Goal: Information Seeking & Learning: Check status

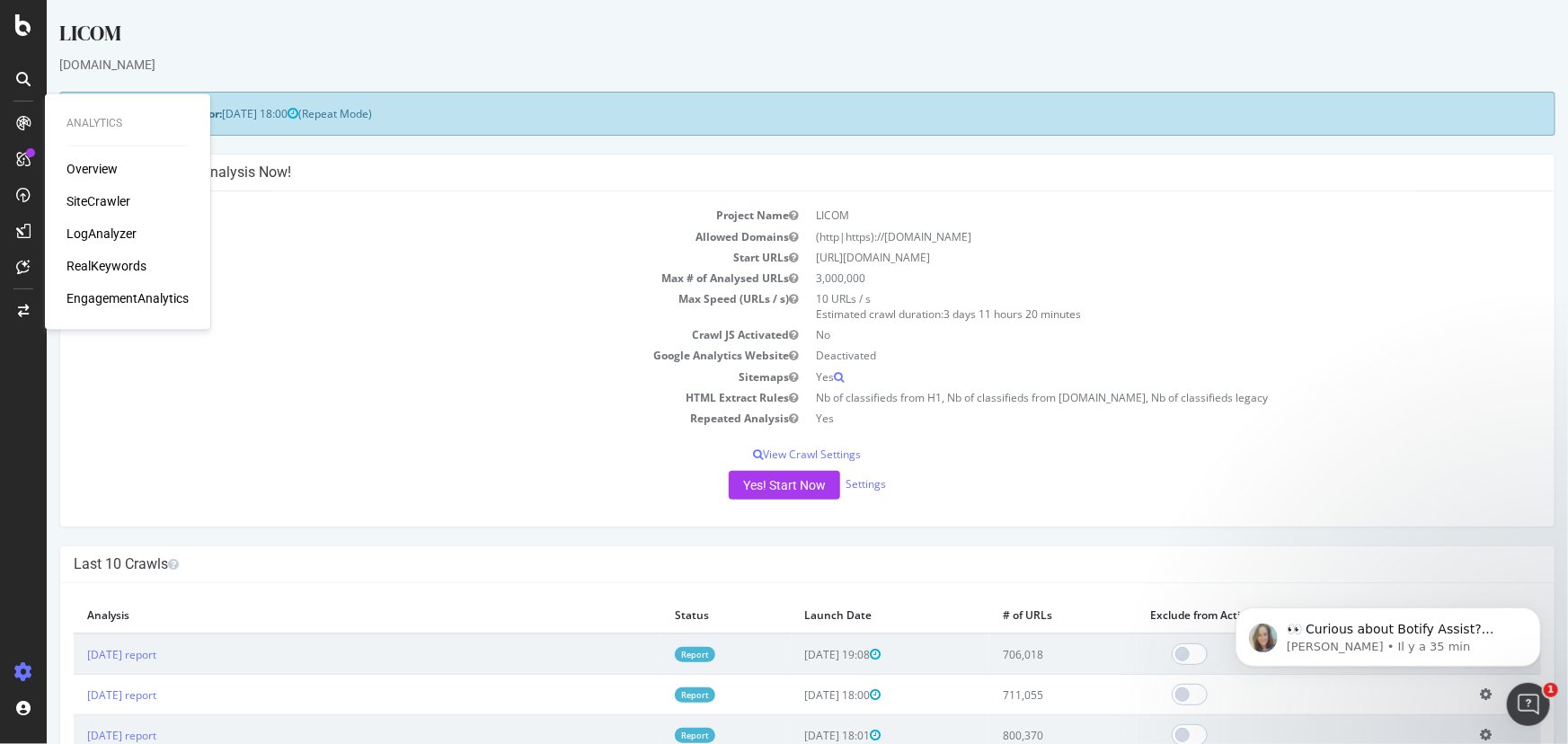
click at [644, 562] on h4 "Last 10 Crawls" at bounding box center [807, 564] width 1468 height 18
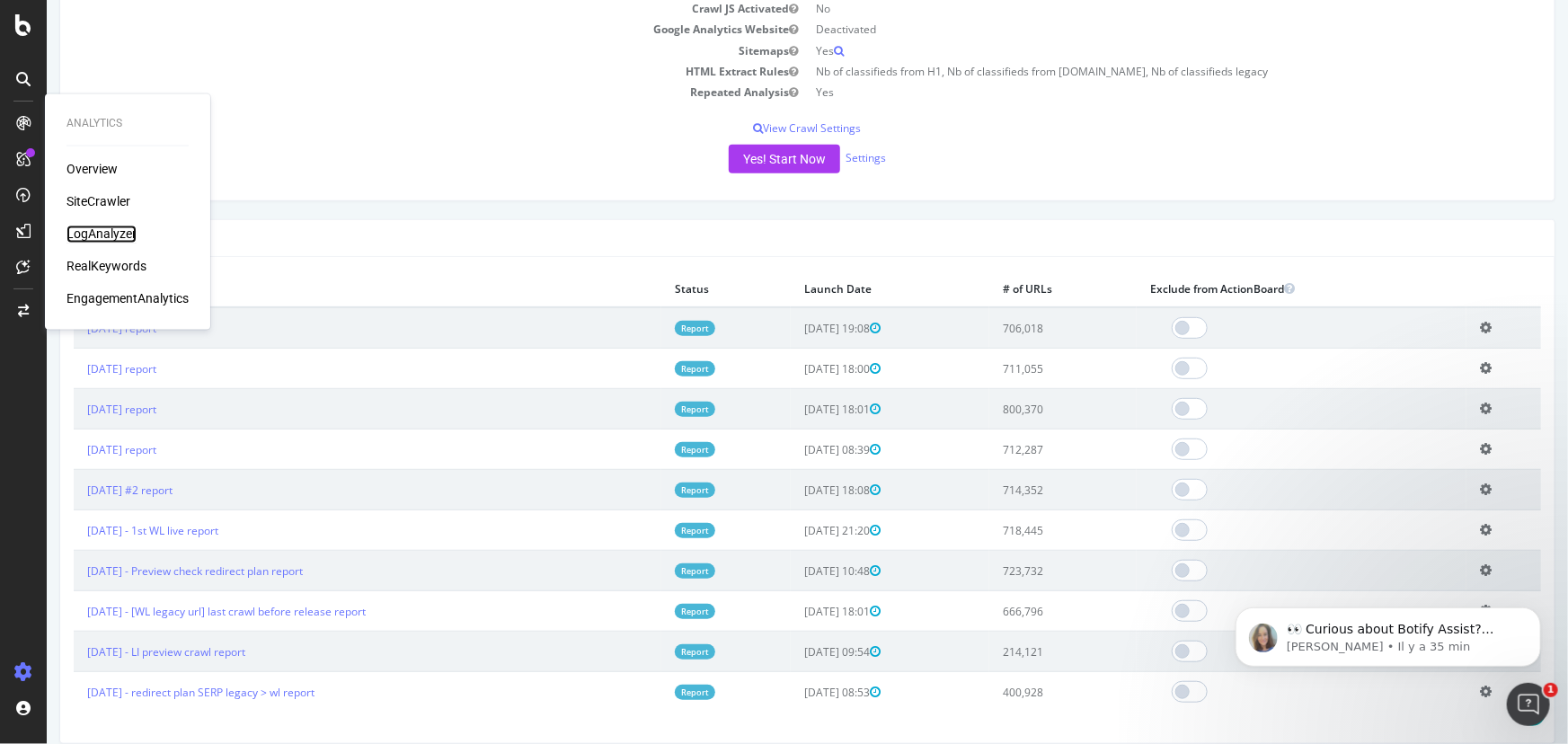
click at [127, 234] on div "LogAnalyzer" at bounding box center [101, 234] width 70 height 18
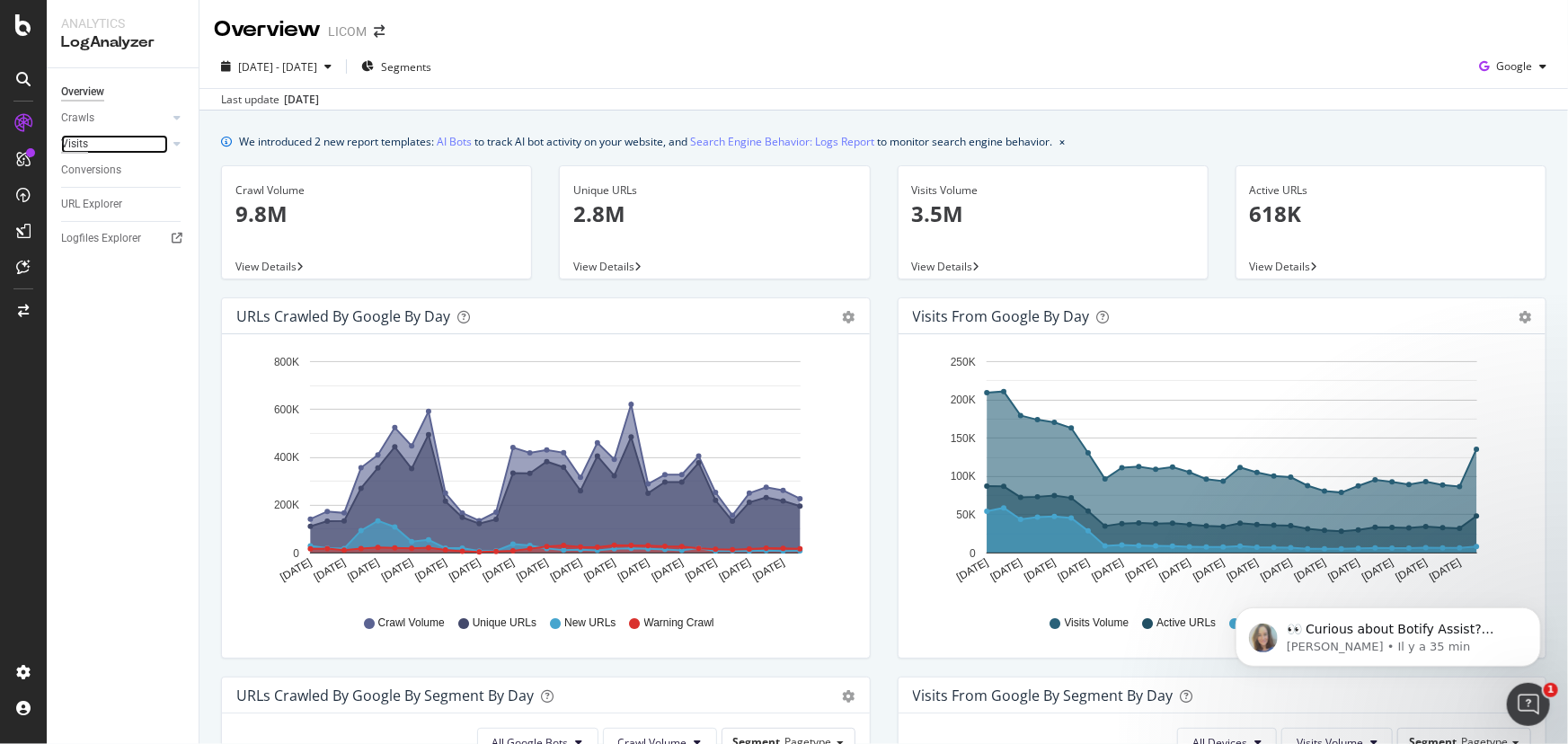
click at [66, 141] on div "Visits" at bounding box center [74, 144] width 27 height 19
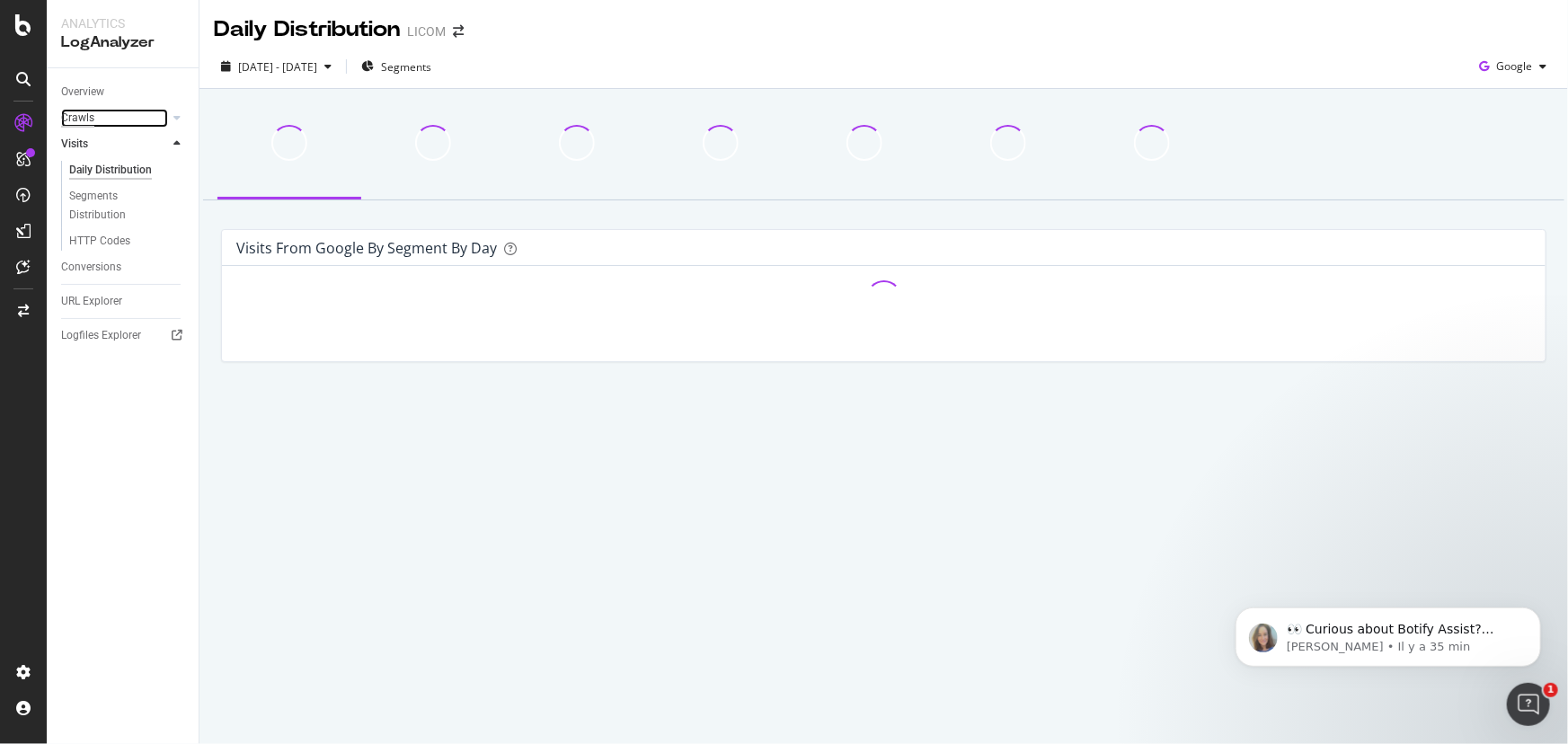
click at [84, 124] on div "Crawls" at bounding box center [77, 118] width 34 height 19
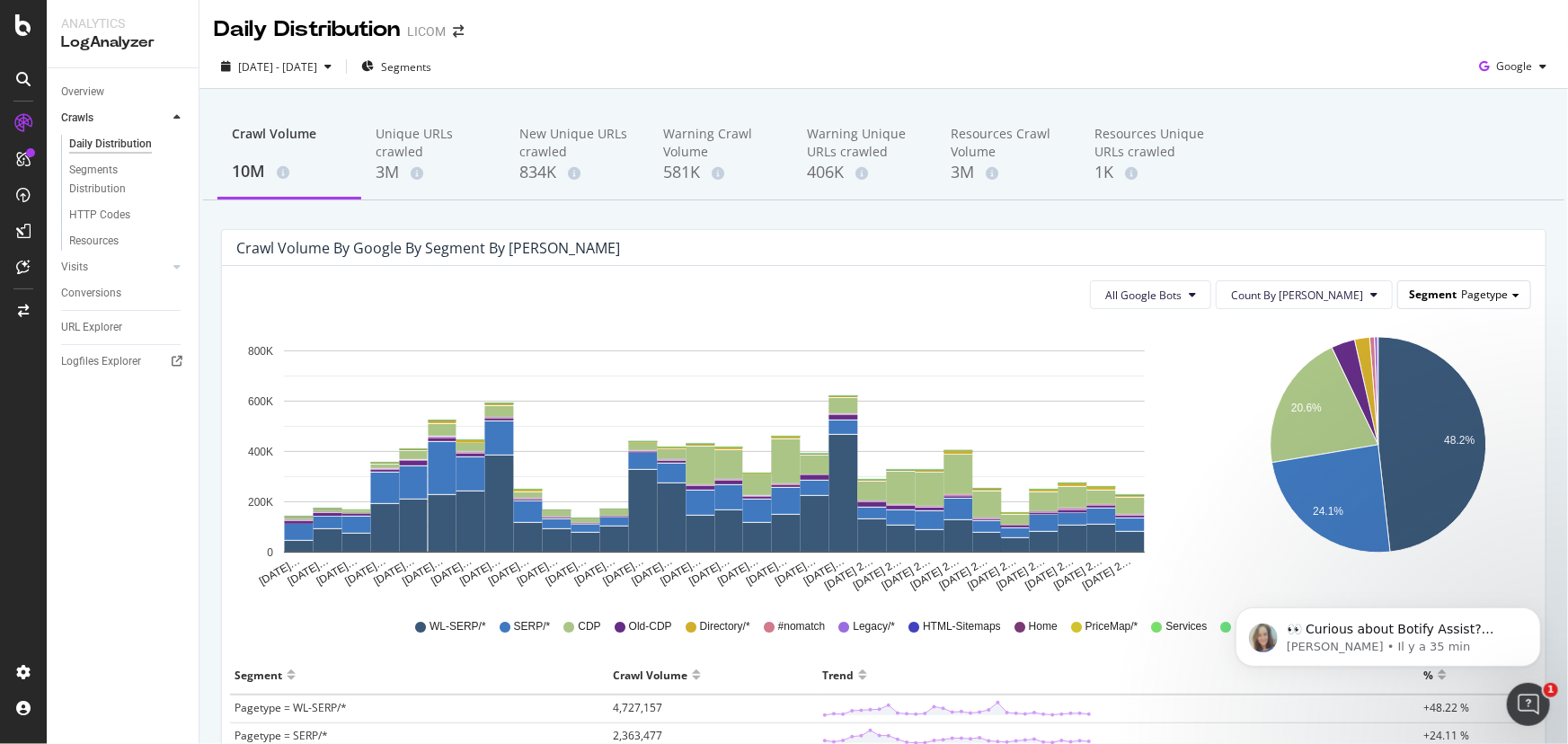
click at [1494, 295] on span "Pagetype" at bounding box center [1484, 294] width 46 height 15
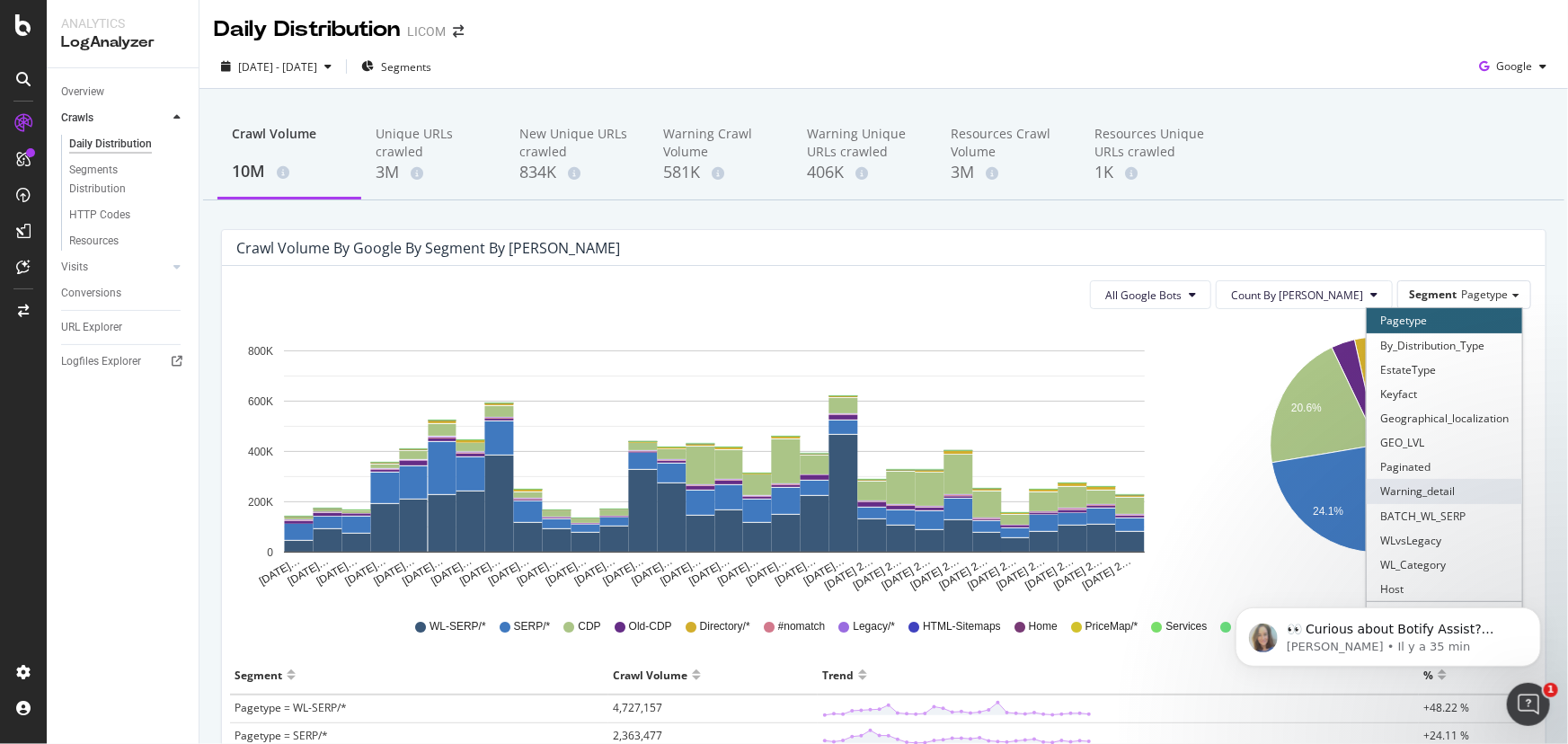
click at [1450, 490] on div "Warning_detail" at bounding box center [1444, 491] width 155 height 25
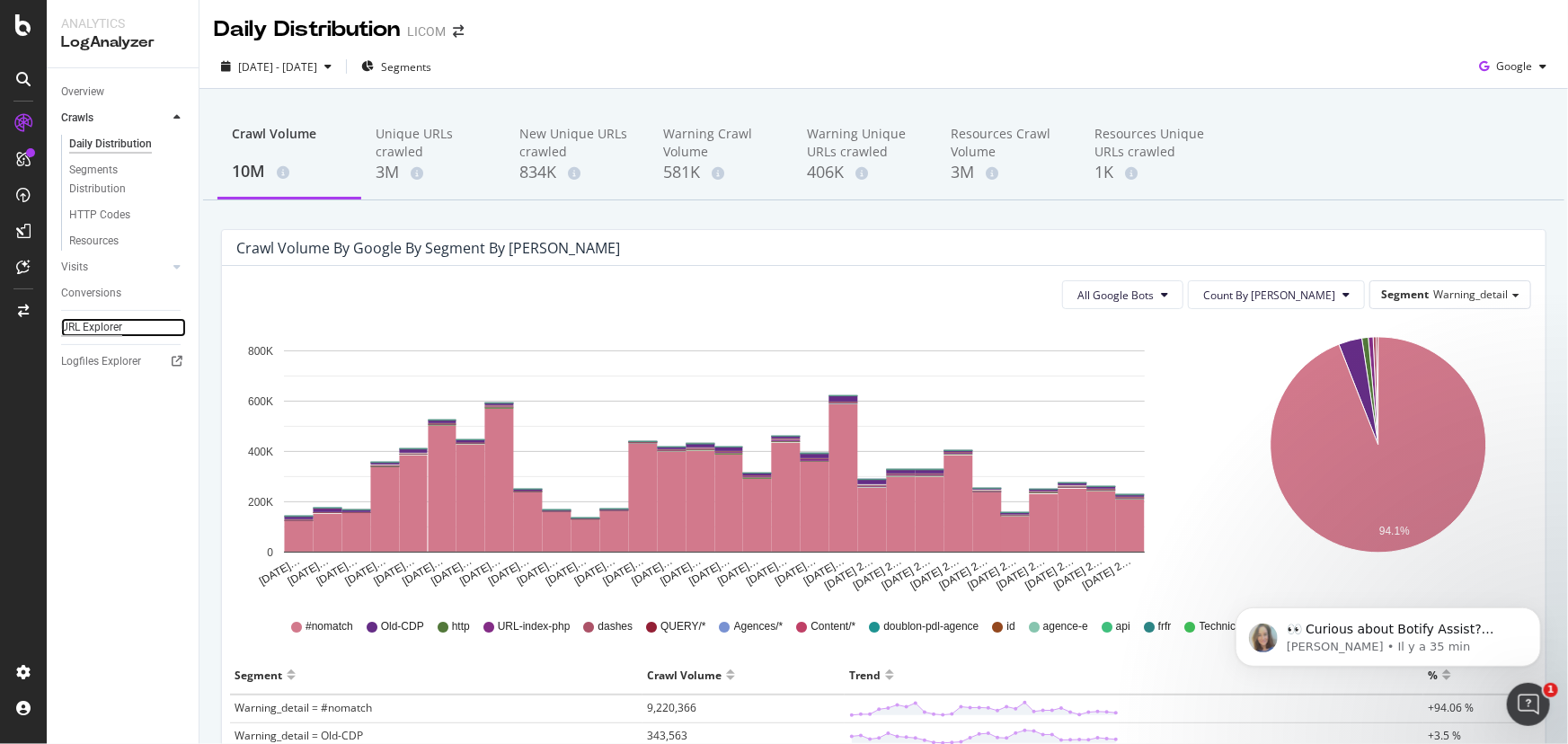
click at [92, 331] on div "URL Explorer" at bounding box center [91, 327] width 61 height 19
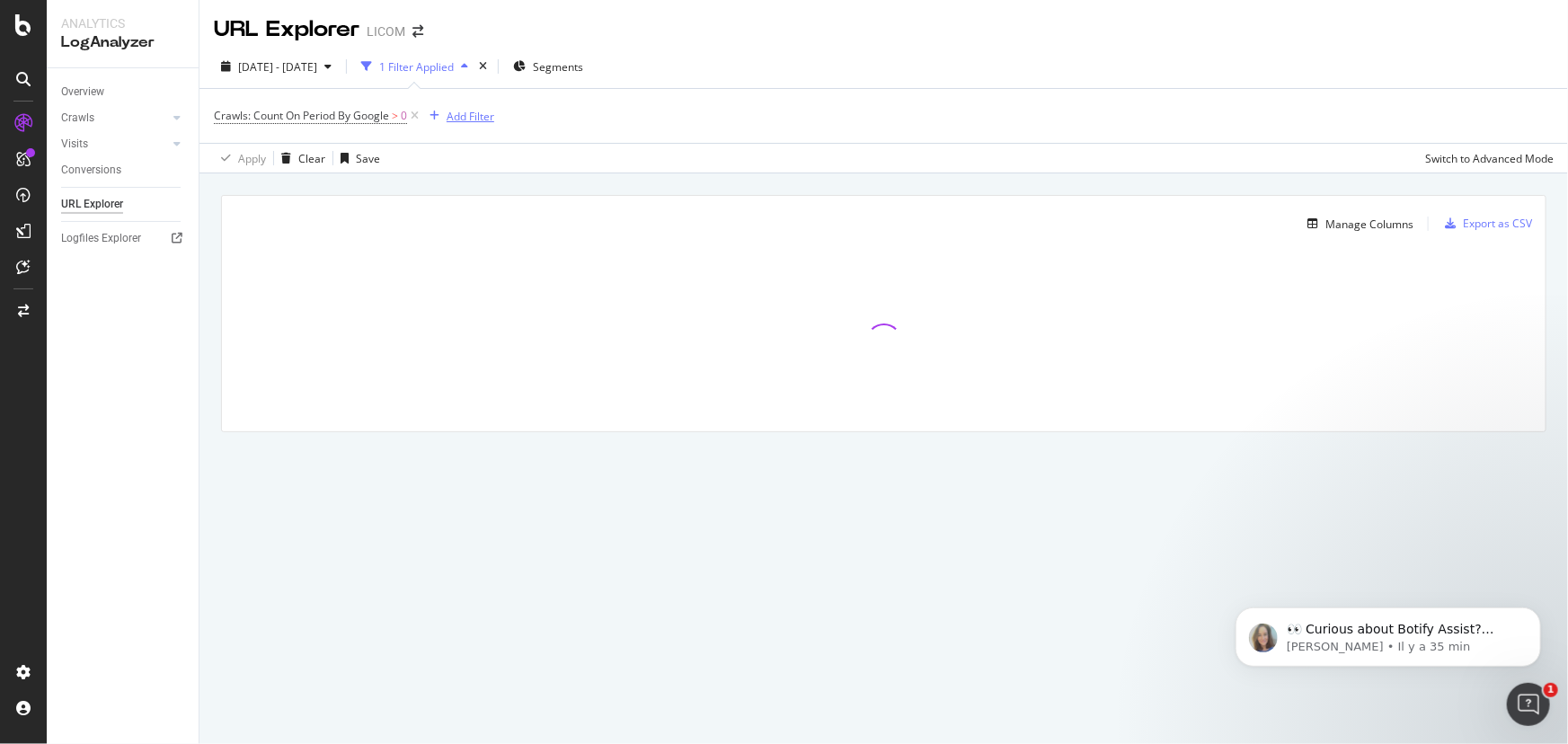
click at [458, 117] on div "Add Filter" at bounding box center [471, 116] width 47 height 15
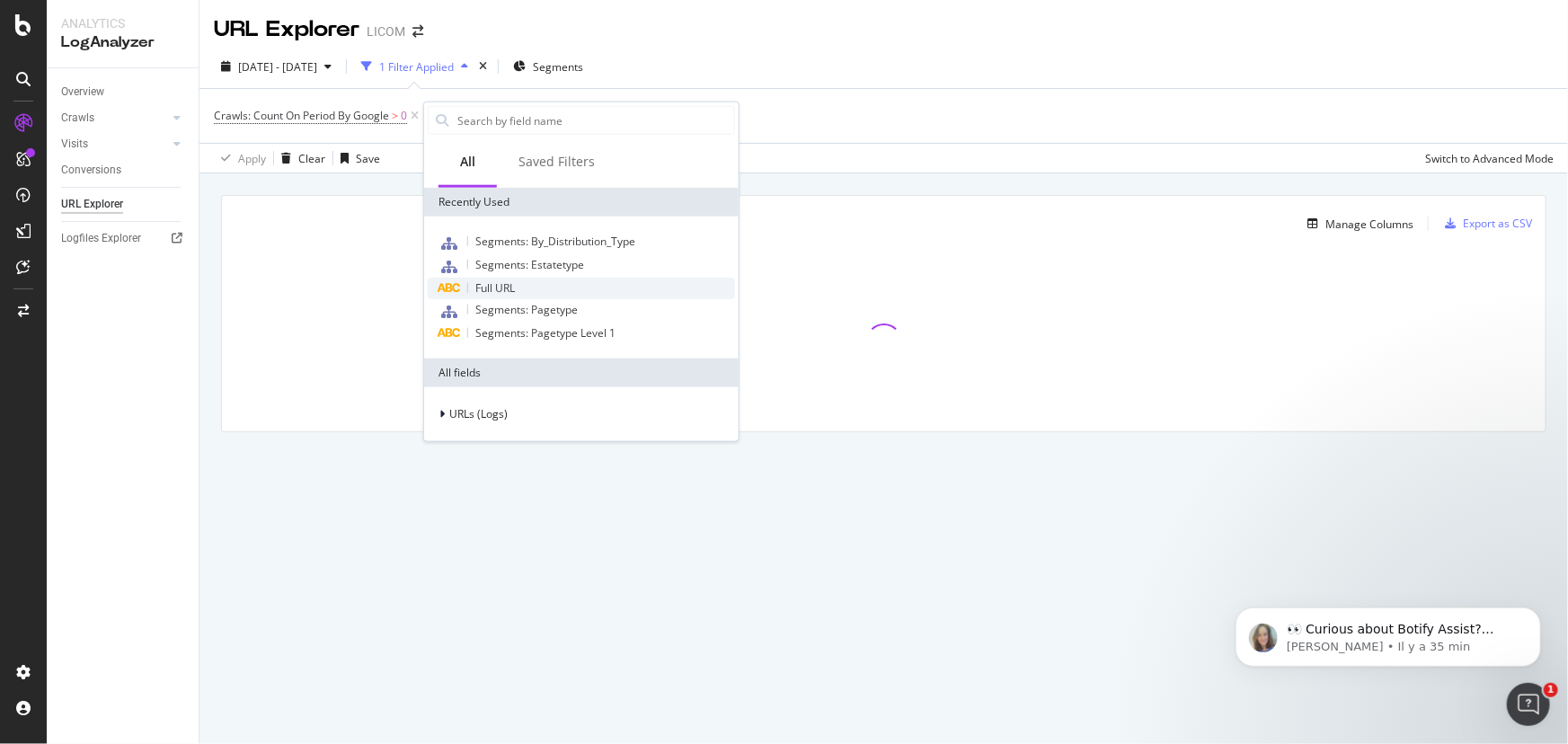
click at [520, 281] on div "Full URL" at bounding box center [581, 289] width 307 height 22
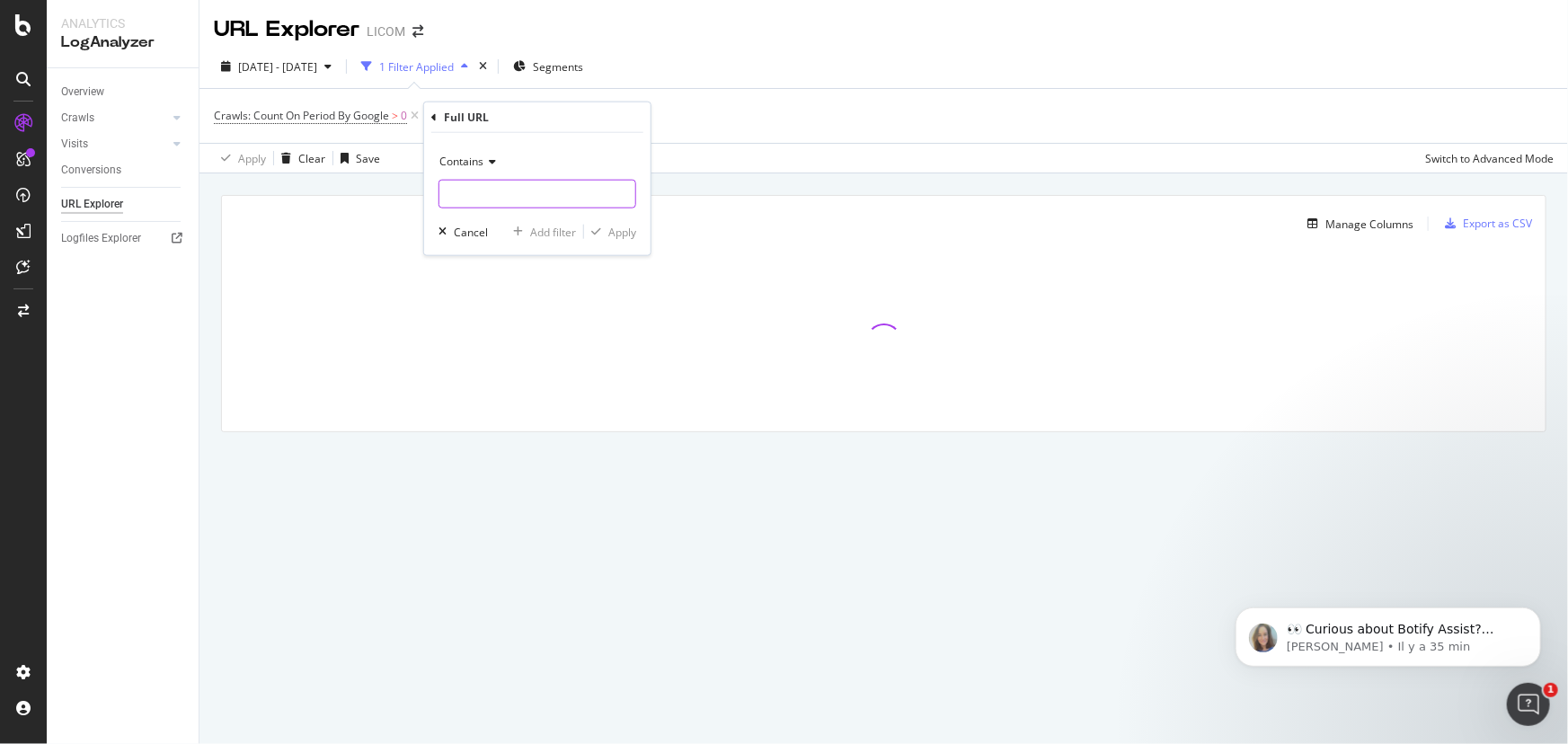
click at [481, 200] on input "text" at bounding box center [538, 194] width 196 height 29
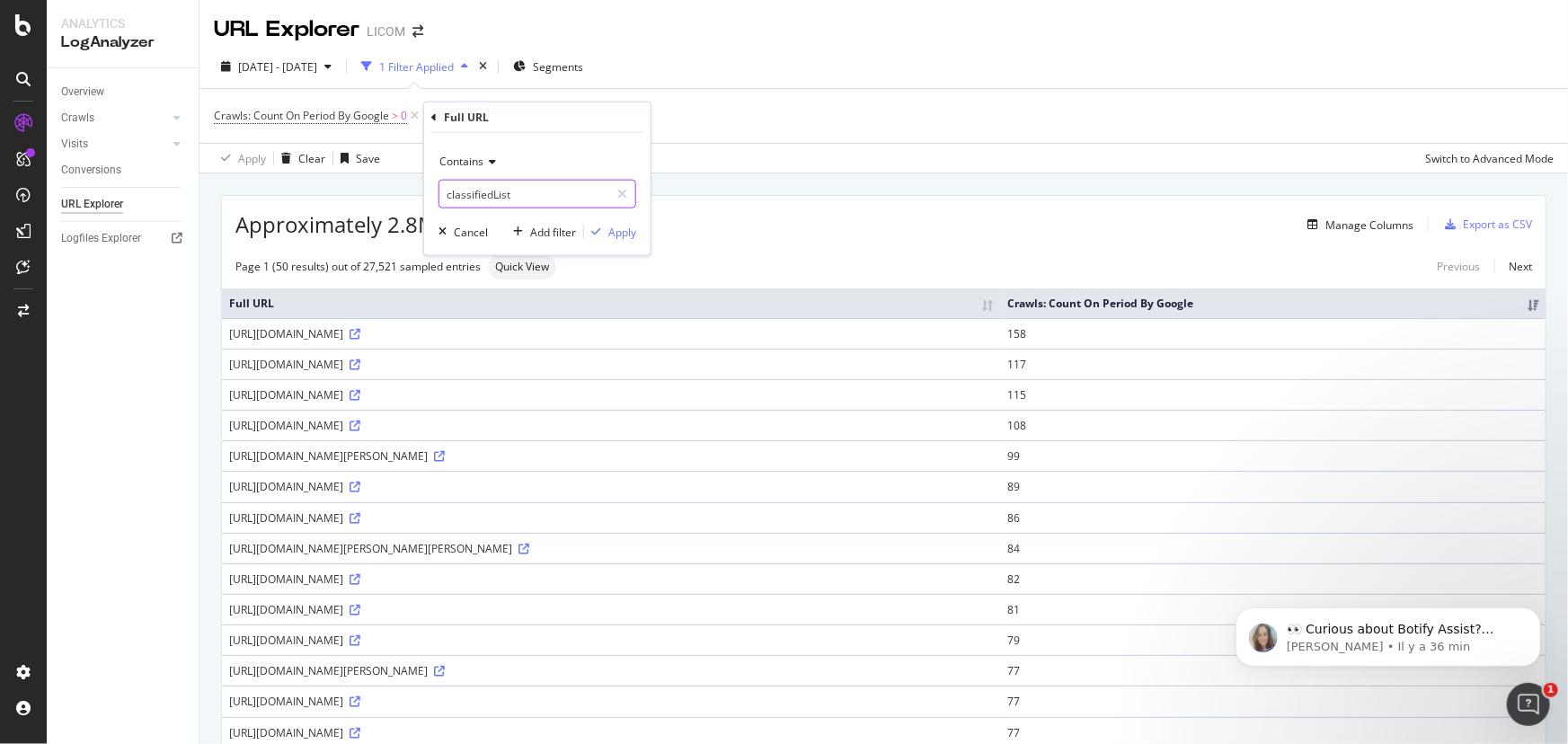
type input "classifiedList"
click at [623, 227] on div "Apply" at bounding box center [622, 231] width 28 height 15
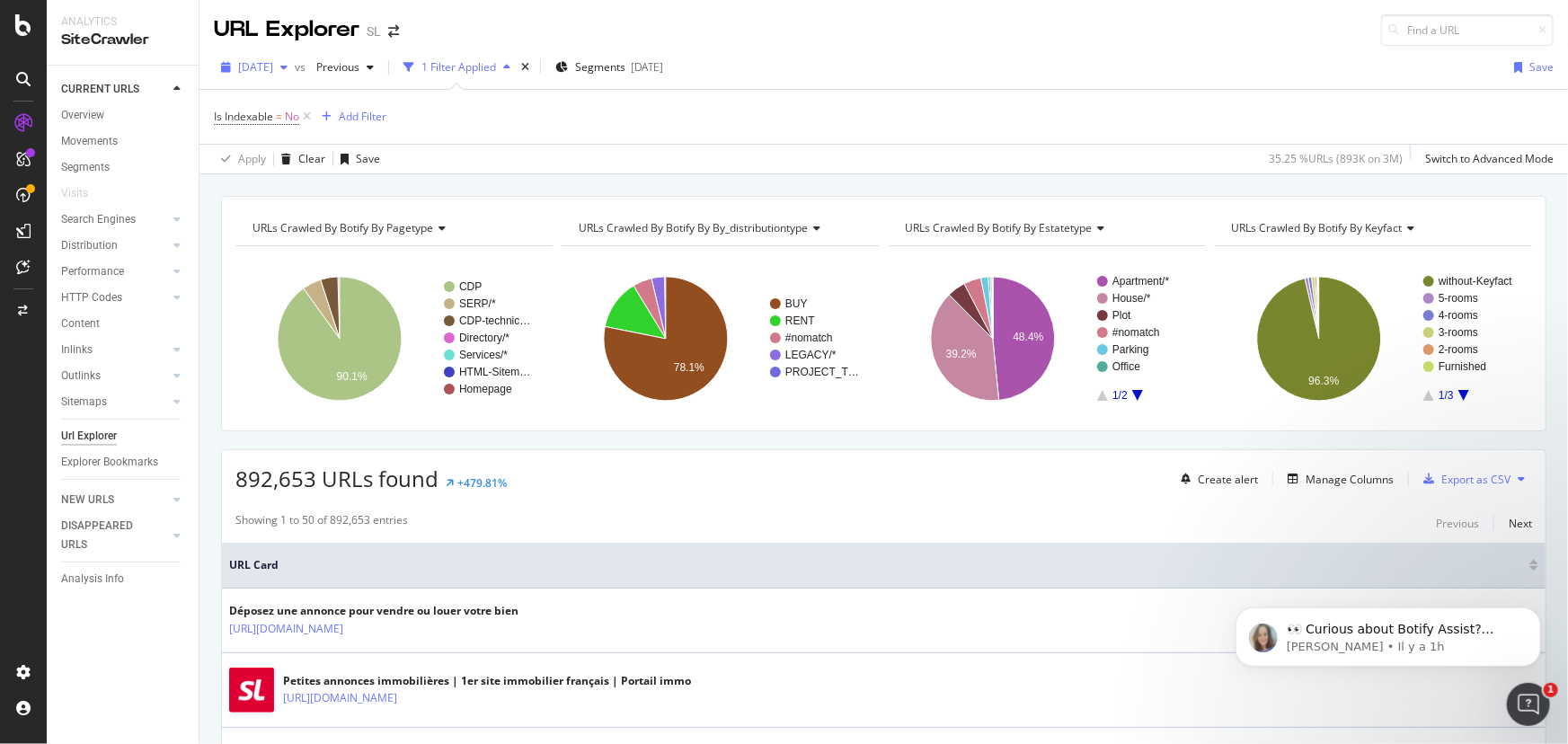
click at [263, 66] on span "2025 Jul. 25th" at bounding box center [255, 66] width 35 height 15
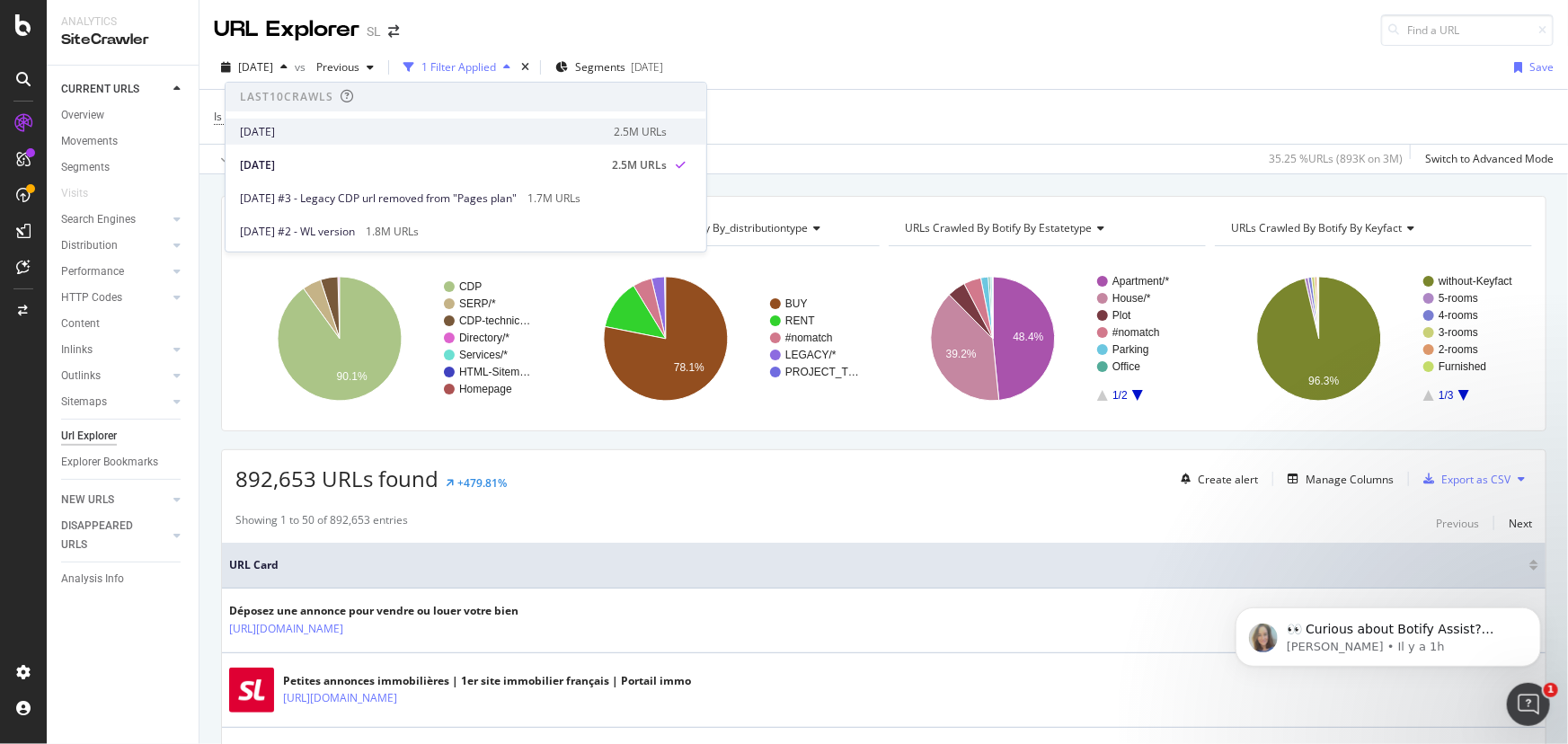
click at [302, 126] on div "2025 Aug. 1st" at bounding box center [422, 132] width 363 height 16
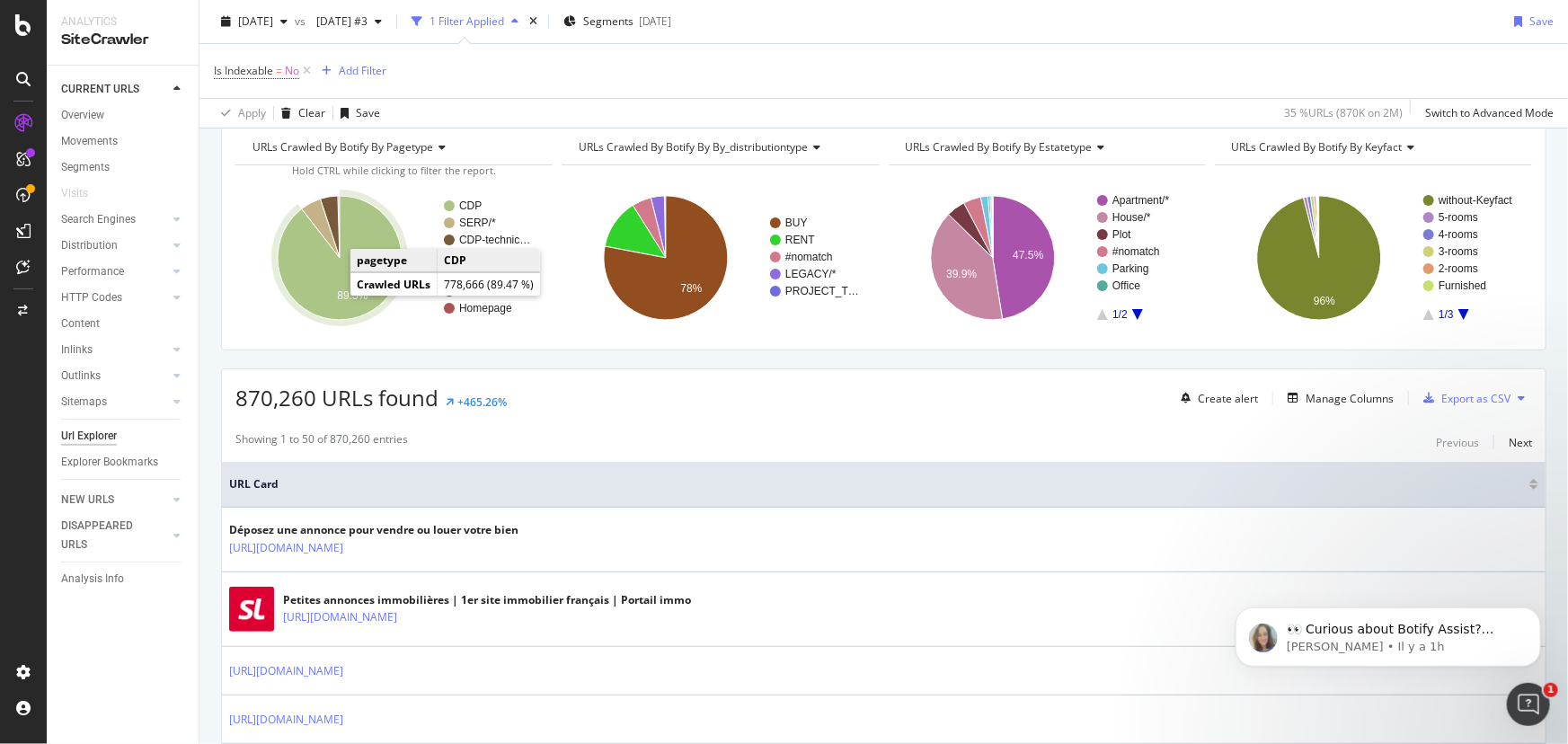
click at [331, 288] on icon "A chart." at bounding box center [340, 258] width 124 height 124
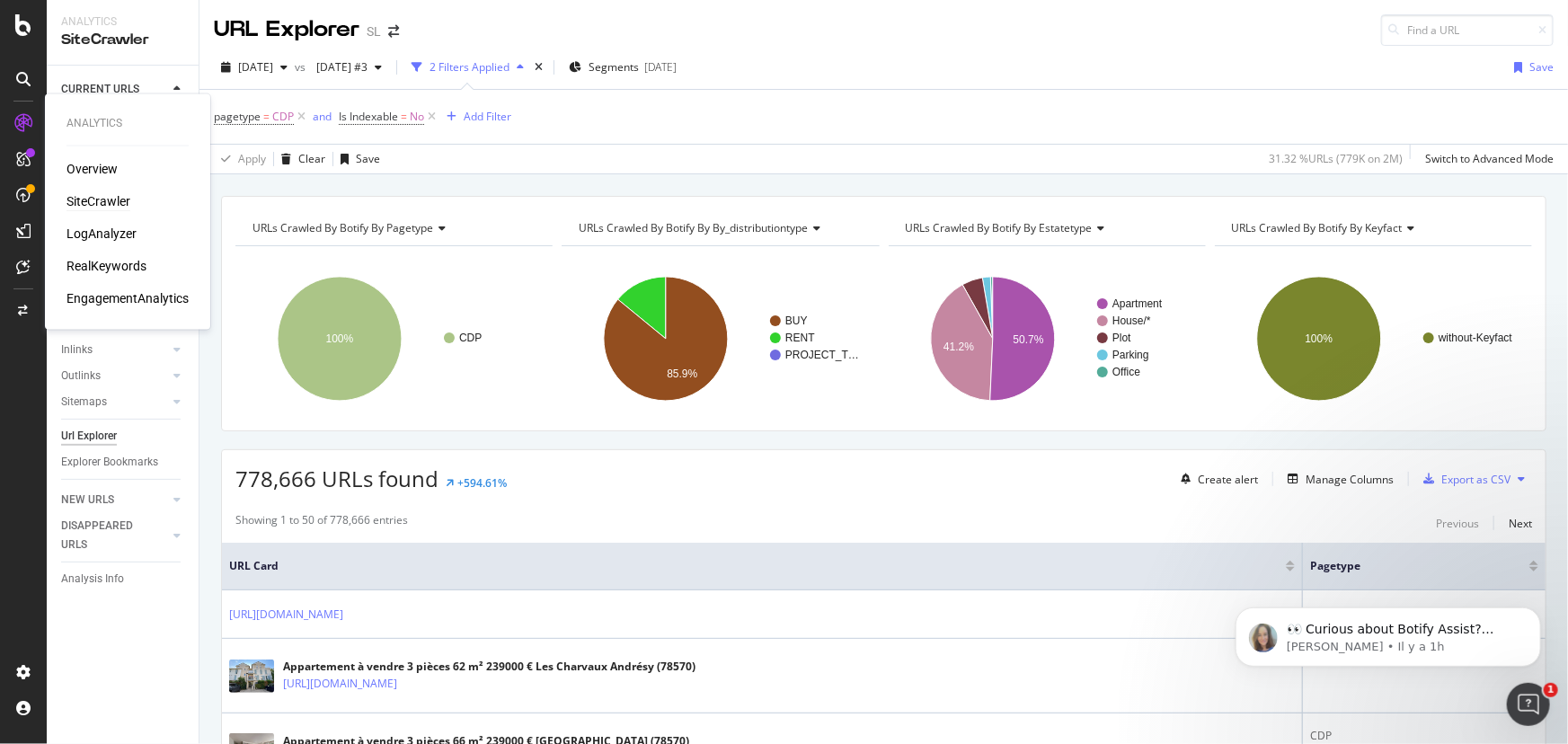
click at [109, 206] on div "SiteCrawler" at bounding box center [98, 203] width 64 height 18
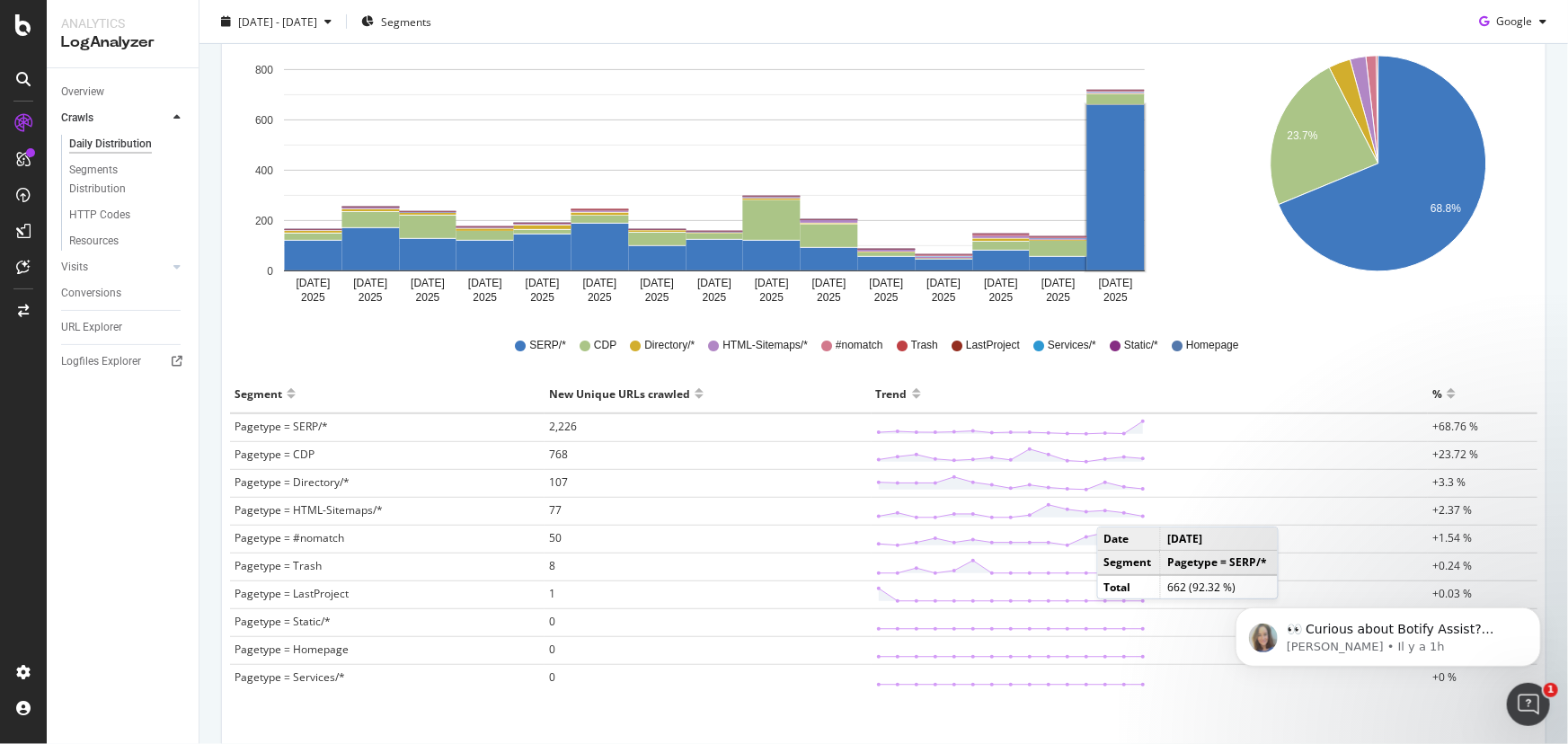
scroll to position [372, 0]
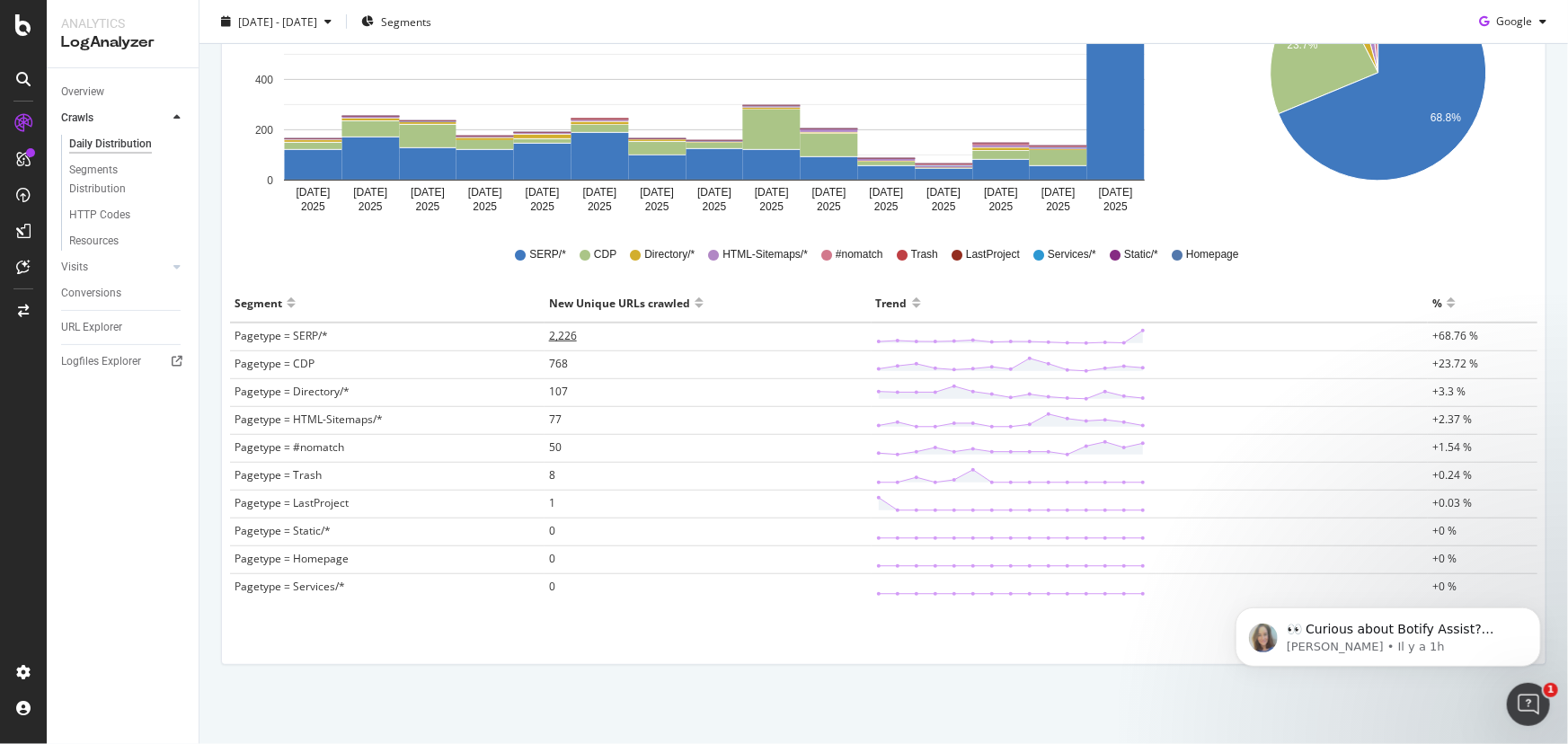
click at [549, 337] on span "2,226" at bounding box center [562, 335] width 28 height 15
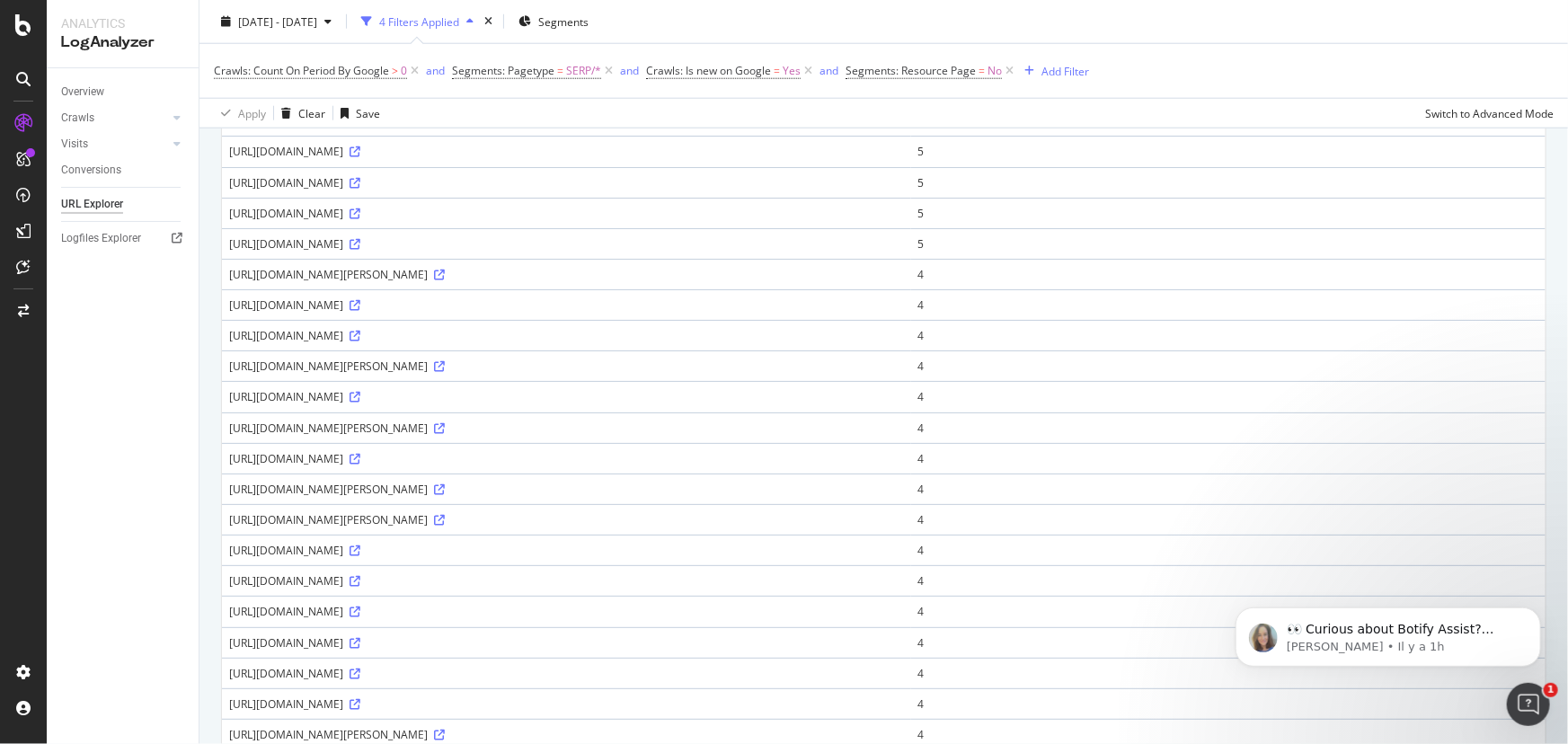
scroll to position [1201, 0]
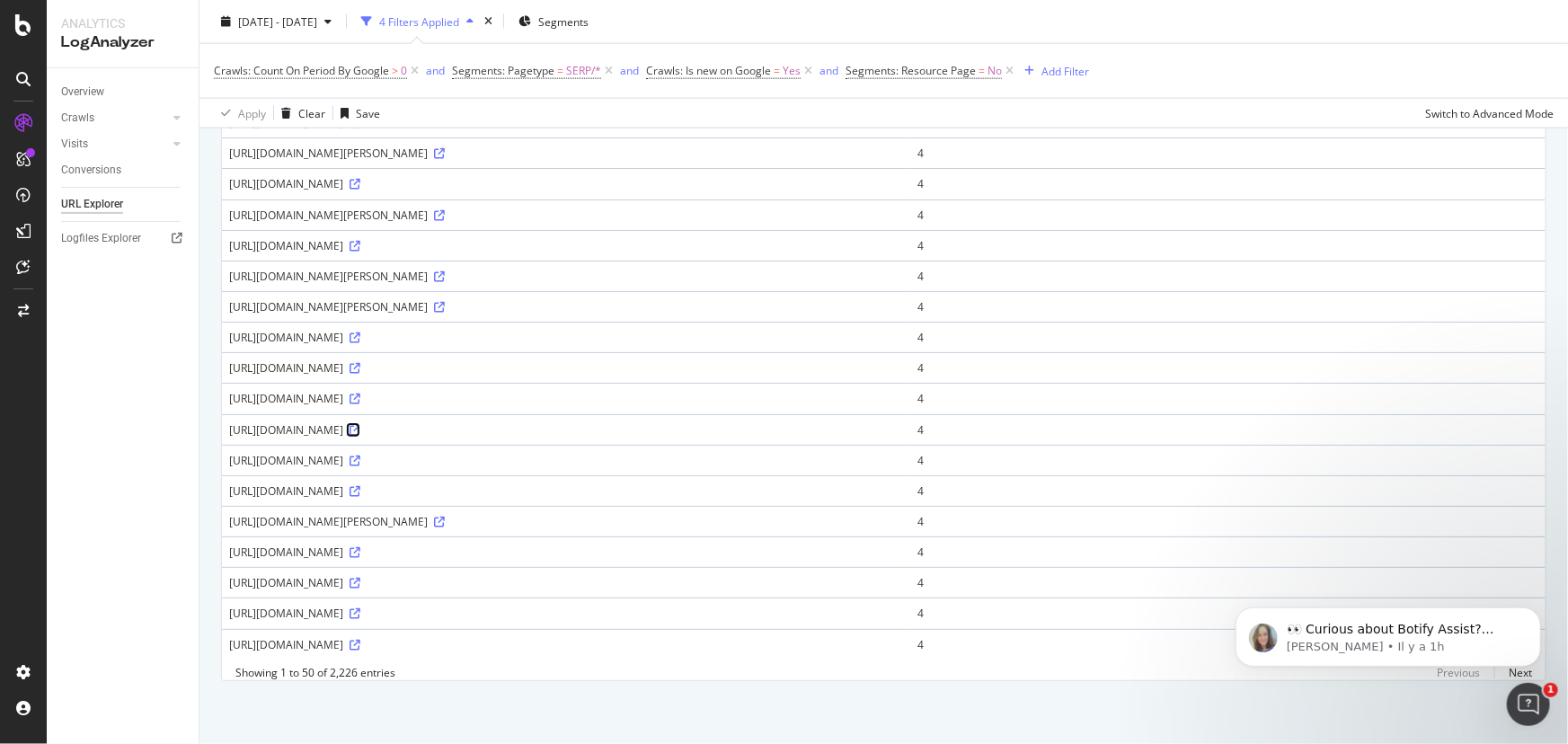
click at [361, 425] on icon at bounding box center [355, 431] width 11 height 11
